Goal: Transaction & Acquisition: Purchase product/service

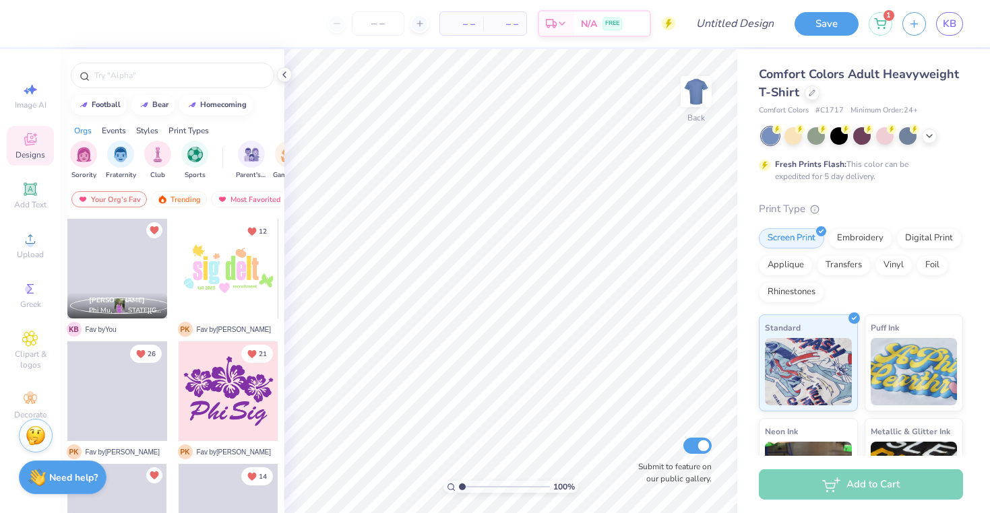
click at [817, 98] on div "Comfort Colors Adult Heavyweight T-Shirt" at bounding box center [861, 83] width 204 height 36
click at [813, 95] on div at bounding box center [812, 91] width 15 height 15
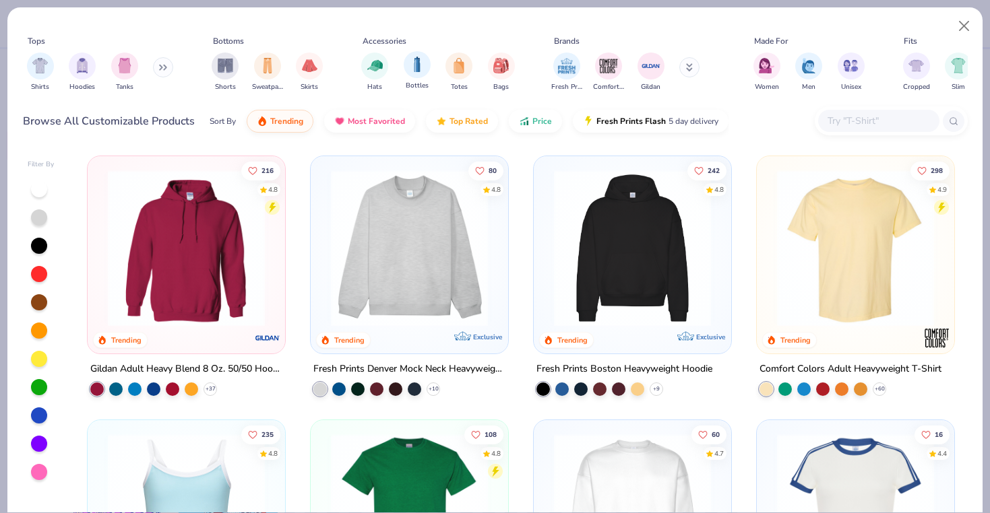
click at [411, 79] on div "Bottles" at bounding box center [417, 71] width 27 height 40
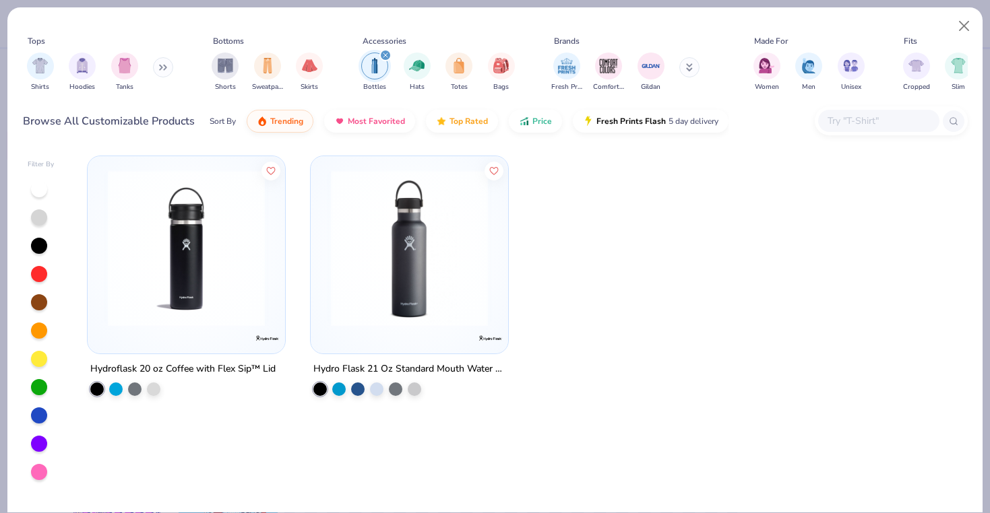
click at [383, 53] on icon "filter for Bottles" at bounding box center [385, 55] width 5 height 5
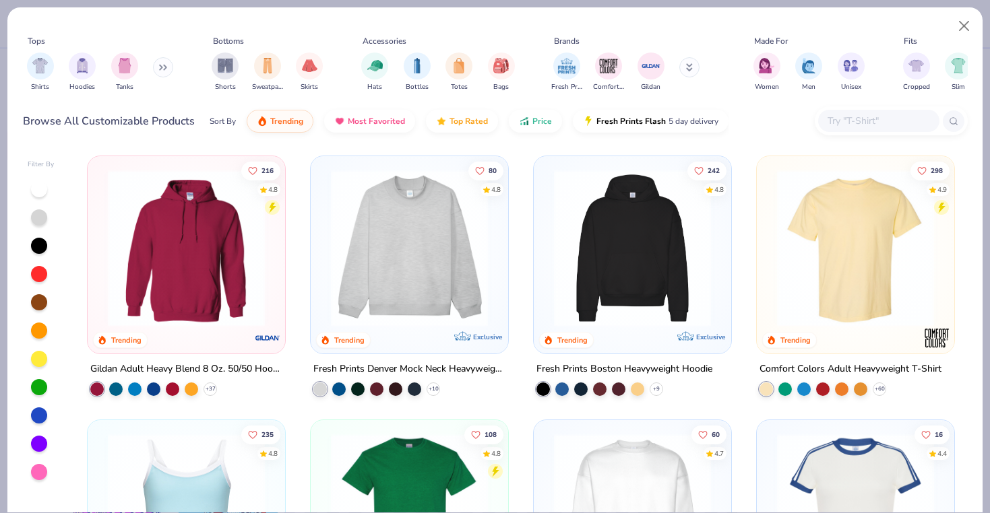
click at [855, 113] on input "text" at bounding box center [878, 120] width 104 height 15
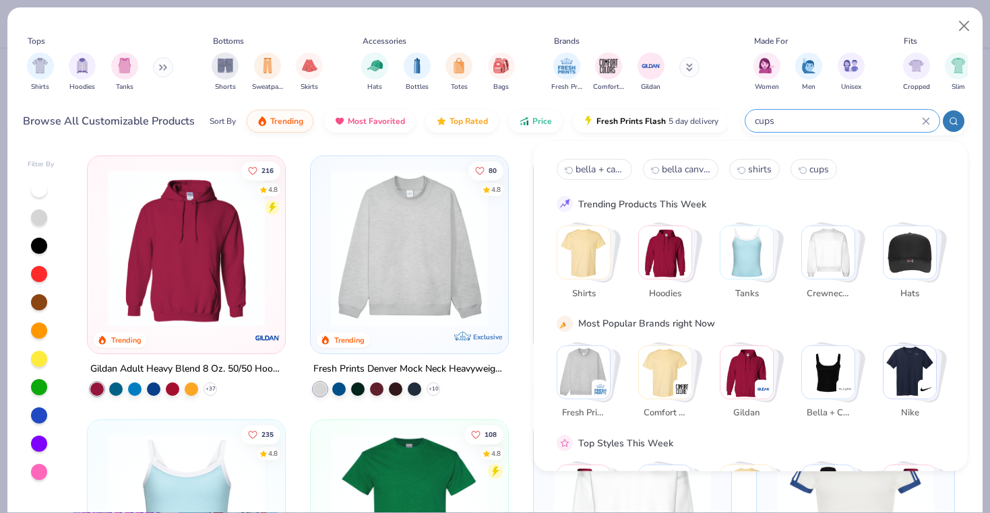
type input "cups"
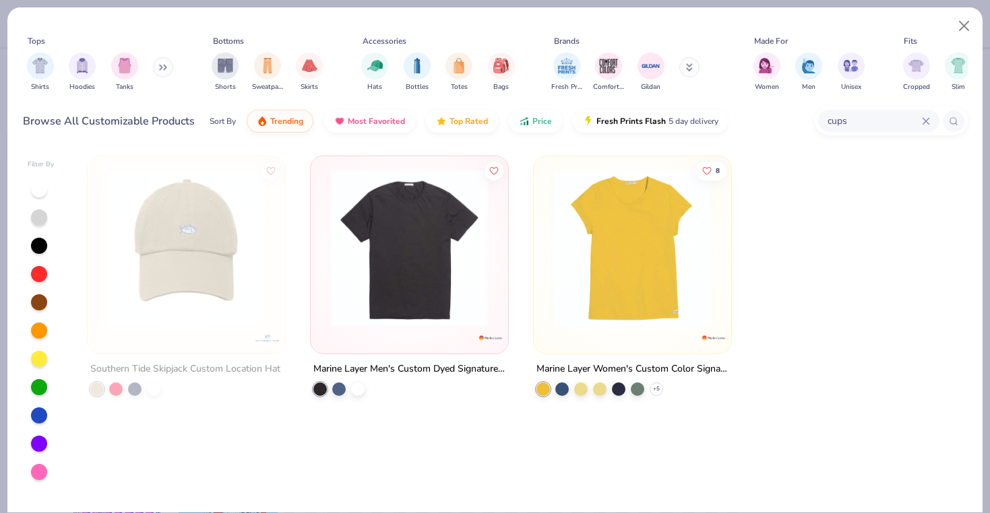
click at [923, 123] on icon at bounding box center [925, 121] width 6 height 6
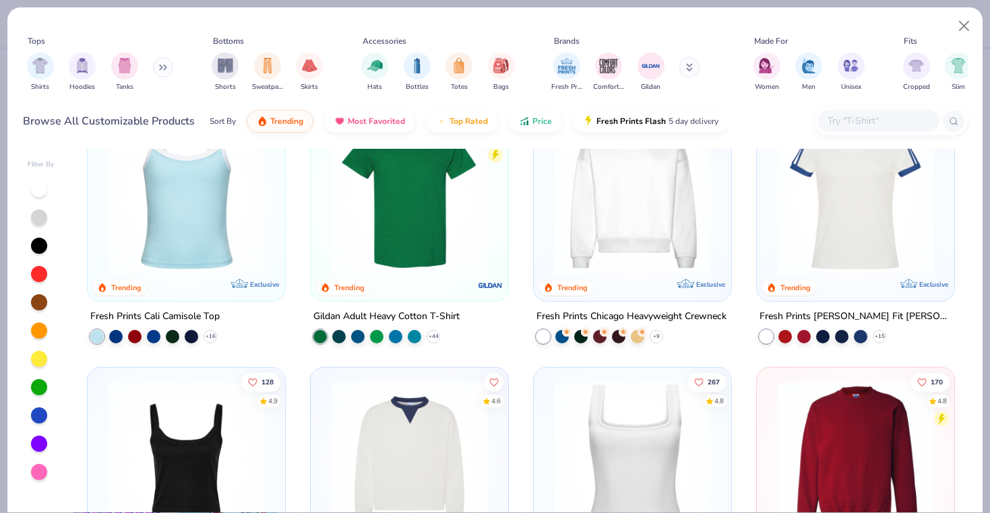
scroll to position [321, 0]
